Goal: Navigation & Orientation: Find specific page/section

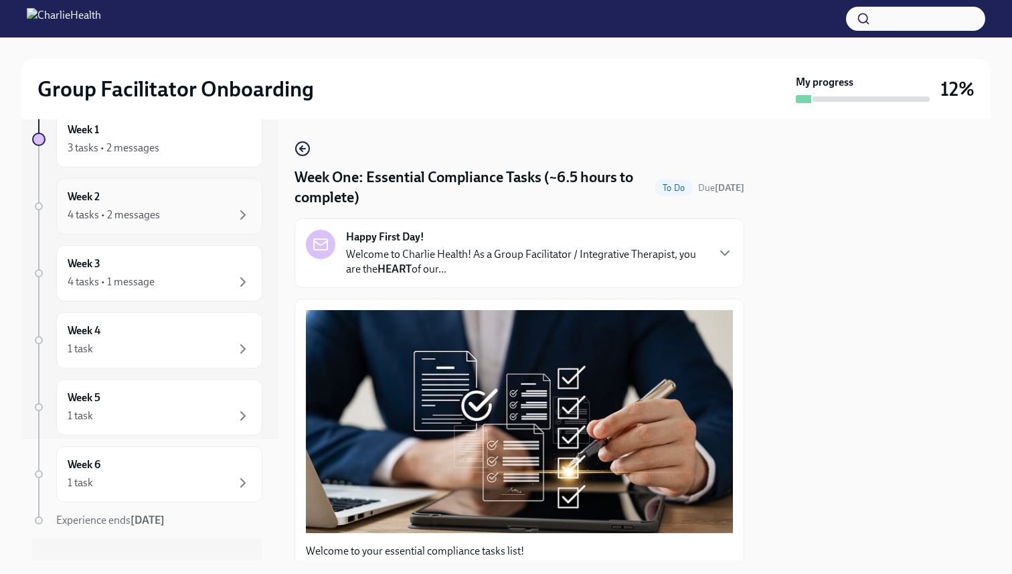
scroll to position [123, 0]
click at [183, 458] on div "Week 6 1 task" at bounding box center [159, 472] width 183 height 33
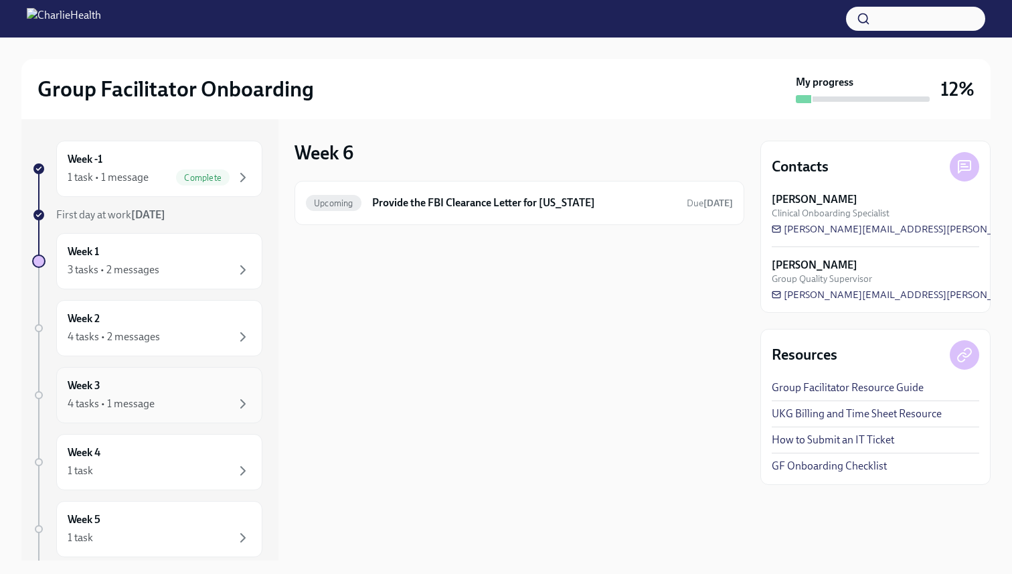
click at [206, 396] on div "4 tasks • 1 message" at bounding box center [159, 404] width 183 height 16
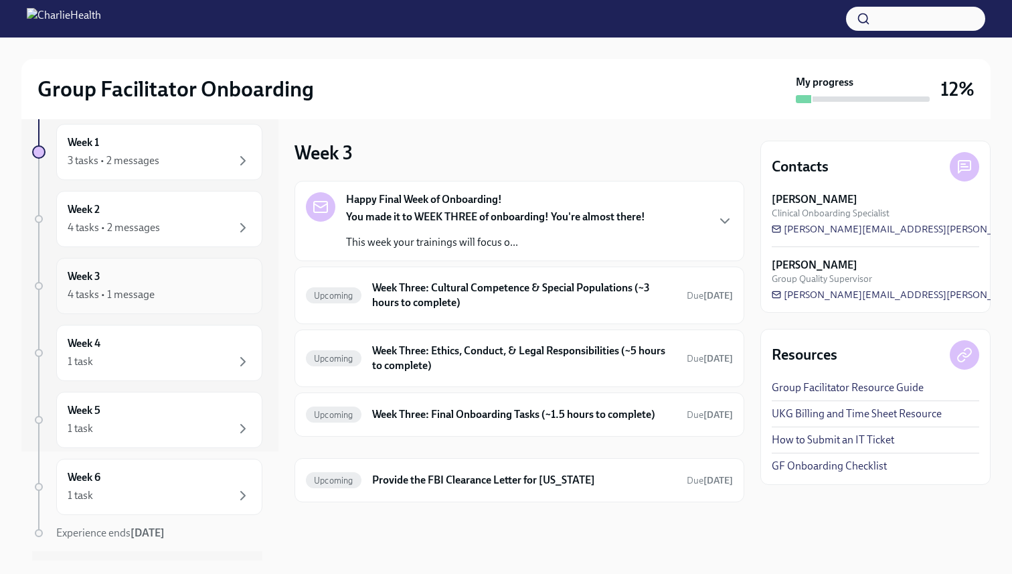
scroll to position [110, 0]
click at [197, 355] on div "1 task" at bounding box center [159, 360] width 183 height 16
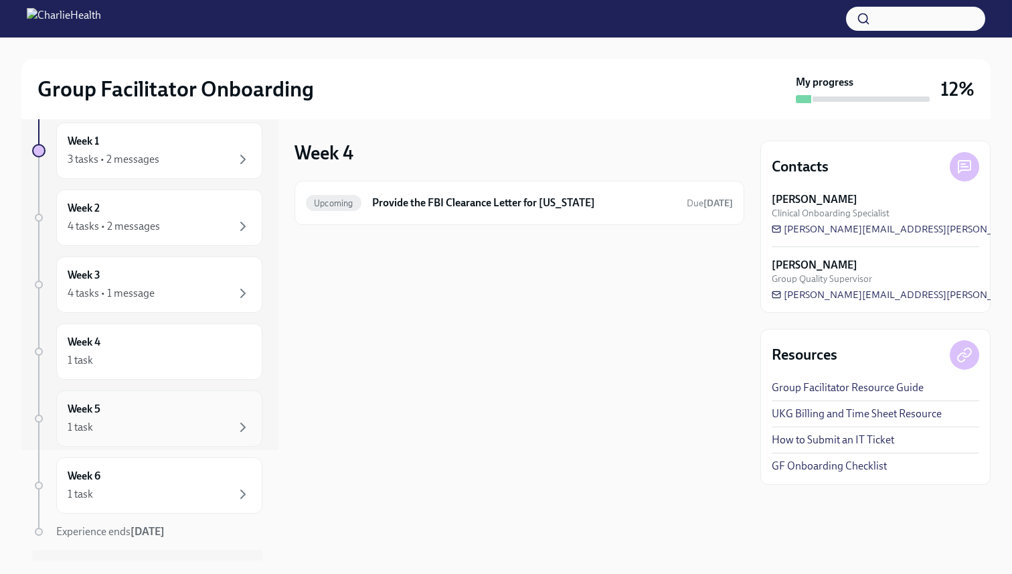
click at [191, 413] on div "Week 5 1 task" at bounding box center [159, 418] width 183 height 33
click at [186, 467] on div "Week 6 1 task" at bounding box center [159, 485] width 206 height 56
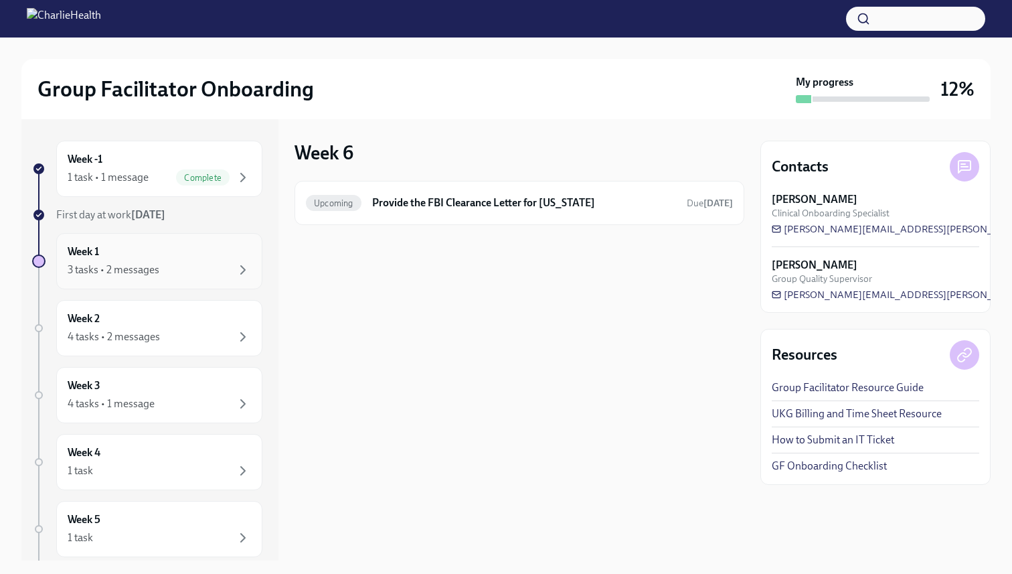
click at [180, 268] on div "3 tasks • 2 messages" at bounding box center [159, 270] width 183 height 16
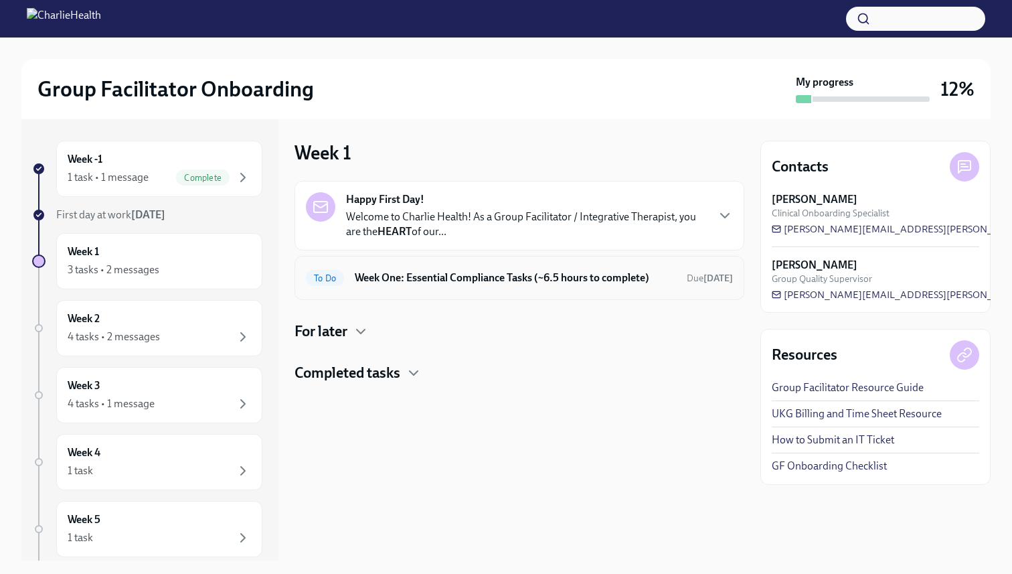
click at [477, 276] on h6 "Week One: Essential Compliance Tasks (~6.5 hours to complete)" at bounding box center [515, 277] width 321 height 15
